Goal: Use online tool/utility: Utilize a website feature to perform a specific function

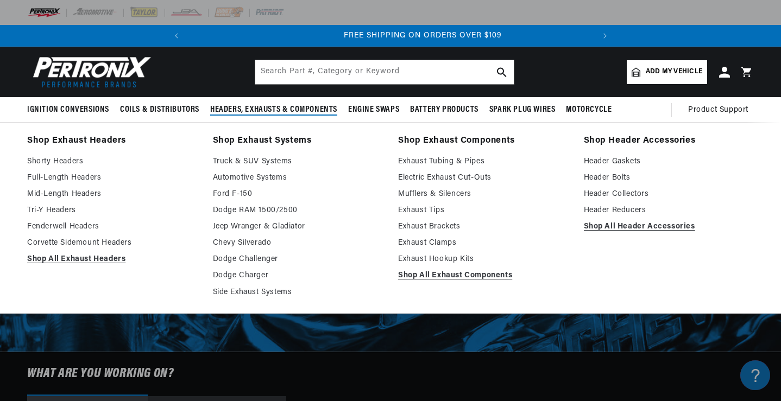
scroll to position [0, 405]
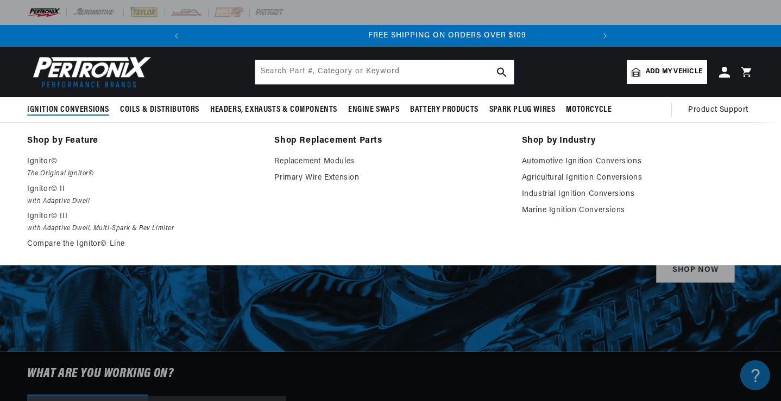
click at [79, 111] on span "Ignition Conversions" at bounding box center [68, 109] width 82 height 11
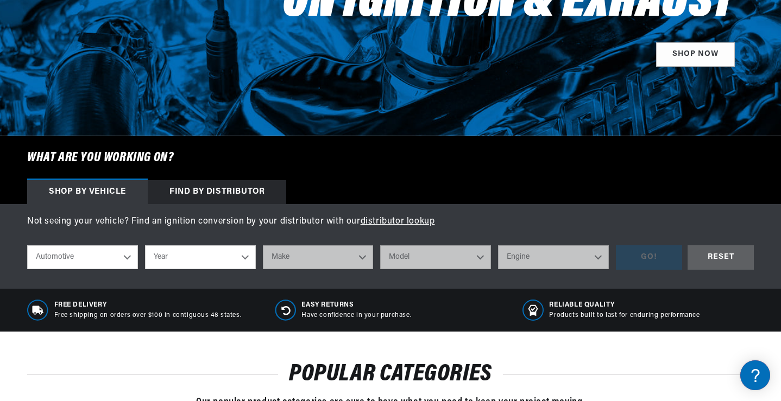
scroll to position [217, 0]
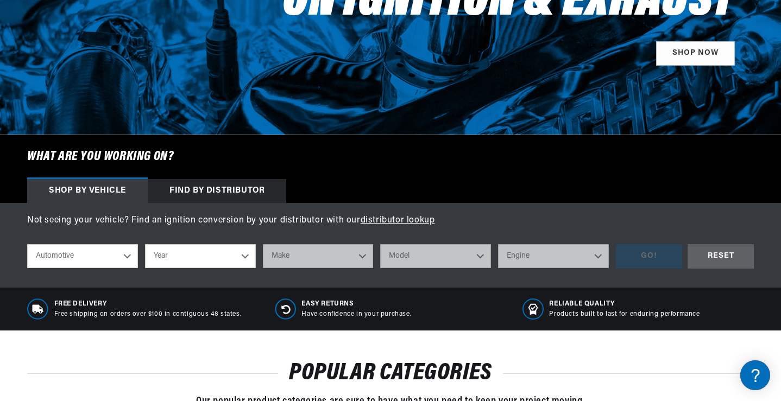
click at [192, 256] on select "Year [DATE] 2021 2020 2019 2018 2017 2016 2015 2014 2013 2012 2011 2010 2009 20…" at bounding box center [200, 256] width 111 height 24
select select "1968"
click at [145, 244] on select "Year [DATE] 2021 2020 2019 2018 2017 2016 2015 2014 2013 2012 2011 2010 2009 20…" at bounding box center [200, 256] width 111 height 24
select select "1968"
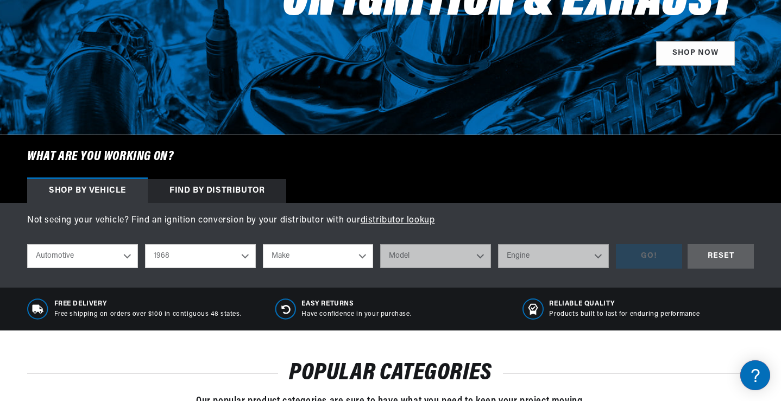
click at [311, 250] on select "Make Alfa Romeo American Motors Aston [PERSON_NAME][GEOGRAPHIC_DATA] [PERSON_NA…" at bounding box center [318, 256] width 111 height 24
select select "Dodge"
click at [263, 244] on select "Make Alfa Romeo American Motors Aston [PERSON_NAME][GEOGRAPHIC_DATA] [PERSON_NA…" at bounding box center [318, 256] width 111 height 24
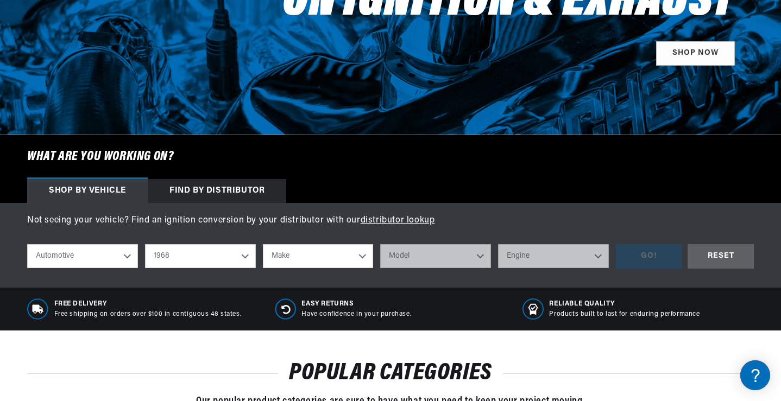
select select "Dodge"
click at [430, 258] on select "Model A100 Truck A108 Van Charger Coronet D100 Pickup D200 Pickup D300 Pickup D…" at bounding box center [435, 256] width 111 height 24
select select "D300-Pickup"
click at [380, 244] on select "Model A100 Truck A108 Van Charger Coronet D100 Pickup D200 Pickup D300 Pickup D…" at bounding box center [435, 256] width 111 height 24
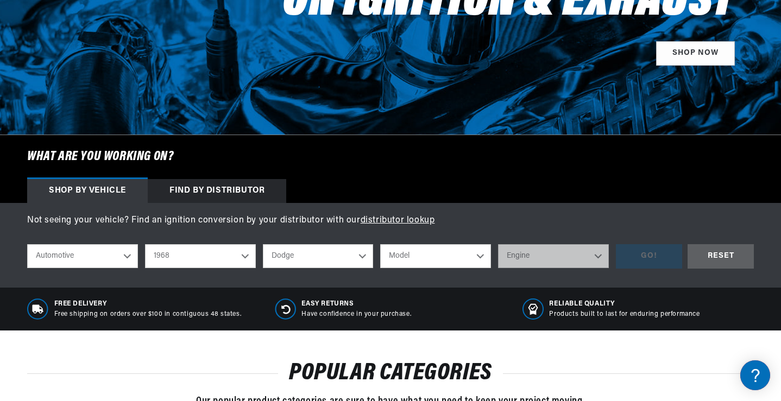
select select "D300-Pickup"
click at [523, 262] on select "Engine 6.6L 225cid / 3.7L 318cid / 5.2L 360cid / 5.9L 361cid / 5.9L 383cid / 6.…" at bounding box center [553, 256] width 111 height 24
select select "318cid-5.2L"
click at [498, 244] on select "Engine 6.6L 225cid / 3.7L 318cid / 5.2L 360cid / 5.9L 361cid / 5.9L 383cid / 6.…" at bounding box center [553, 256] width 111 height 24
select select "318cid-5.2L"
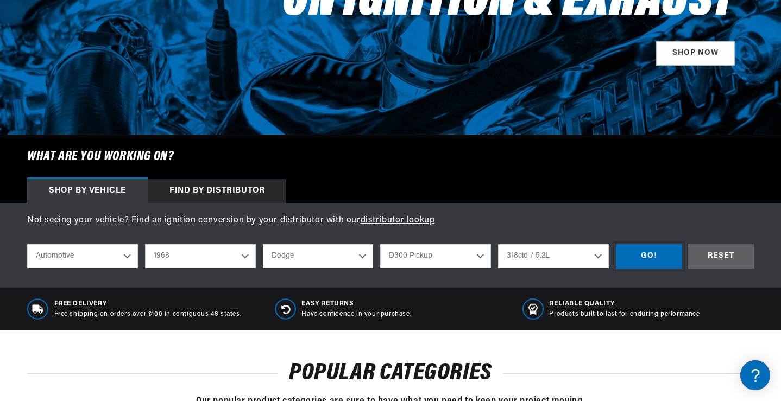
click at [641, 253] on div "GO!" at bounding box center [649, 256] width 66 height 24
